Goal: Information Seeking & Learning: Understand process/instructions

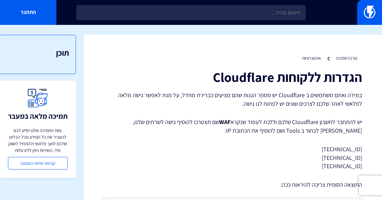
click at [226, 124] on strong "WAF" at bounding box center [224, 122] width 11 height 8
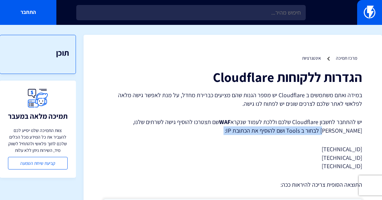
drag, startPoint x: 353, startPoint y: 129, endPoint x: 221, endPoint y: 136, distance: 131.6
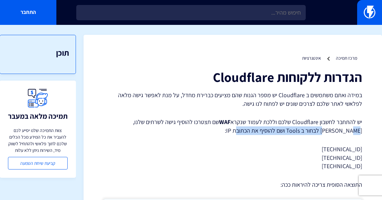
drag, startPoint x: 358, startPoint y: 132, endPoint x: 236, endPoint y: 133, distance: 122.5
click at [245, 132] on p "יש להתחבר לחשבון Cloudflare שלכם וללכת לעמוד שנקרא WAF שם תצטרכו להוסיף גישה לש…" at bounding box center [232, 126] width 258 height 17
drag, startPoint x: 233, startPoint y: 134, endPoint x: 229, endPoint y: 135, distance: 4.8
click at [233, 134] on p "יש להתחבר לחשבון Cloudflare שלכם וללכת לעמוד שנקרא WAF שם תצטרכו להוסיף גישה לש…" at bounding box center [232, 126] width 258 height 17
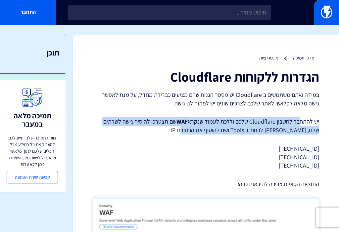
drag, startPoint x: 301, startPoint y: 123, endPoint x: 120, endPoint y: 128, distance: 180.9
click at [123, 127] on p "יש להתחבר לחשבון Cloudflare שלכם וללכת לעמוד שנקרא WAF שם תצטרכו להוסיף גישה לש…" at bounding box center [206, 126] width 226 height 17
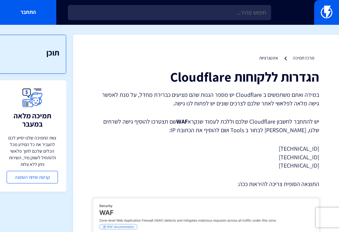
click at [119, 131] on p "יש להתחבר לחשבון Cloudflare שלכם וללכת לעמוד שנקרא WAF שם תצטרכו להוסיף גישה לש…" at bounding box center [206, 126] width 226 height 17
